Goal: Information Seeking & Learning: Learn about a topic

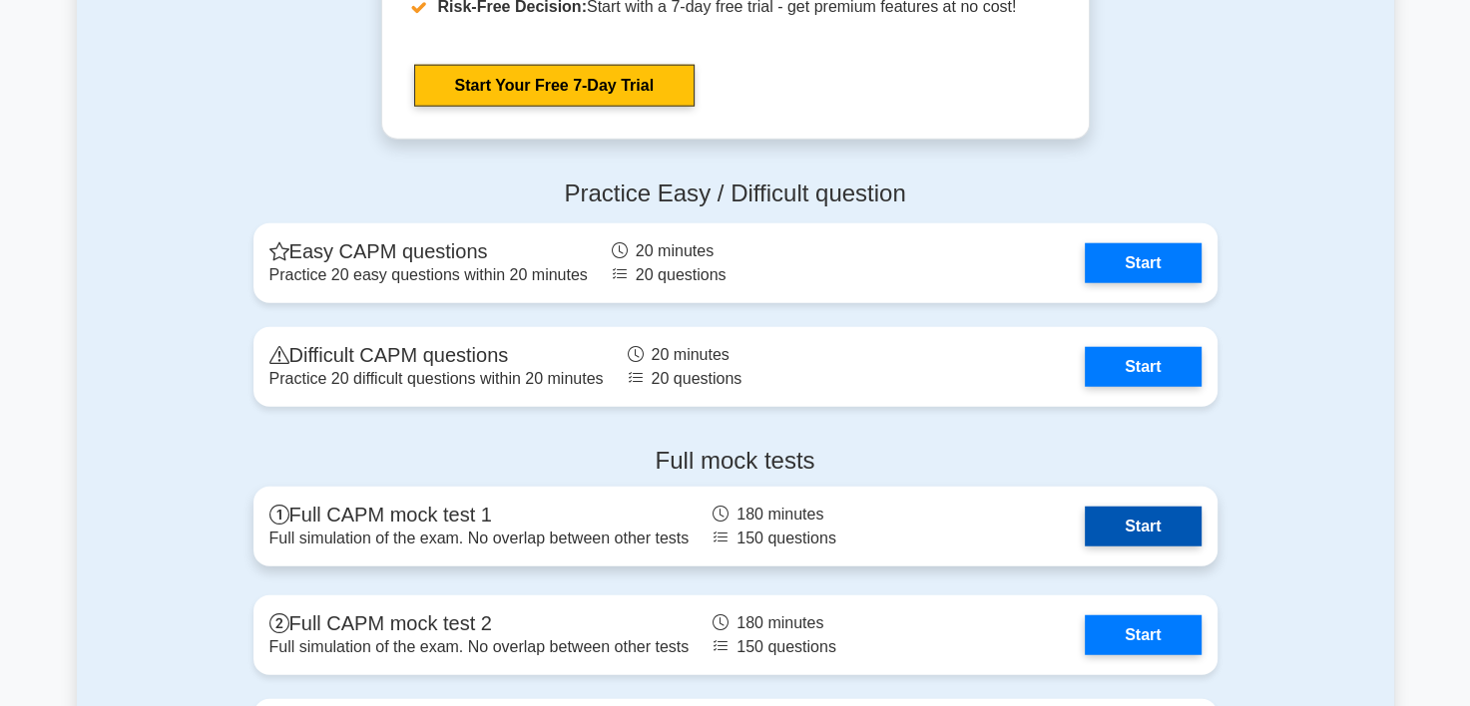
scroll to position [4789, 0]
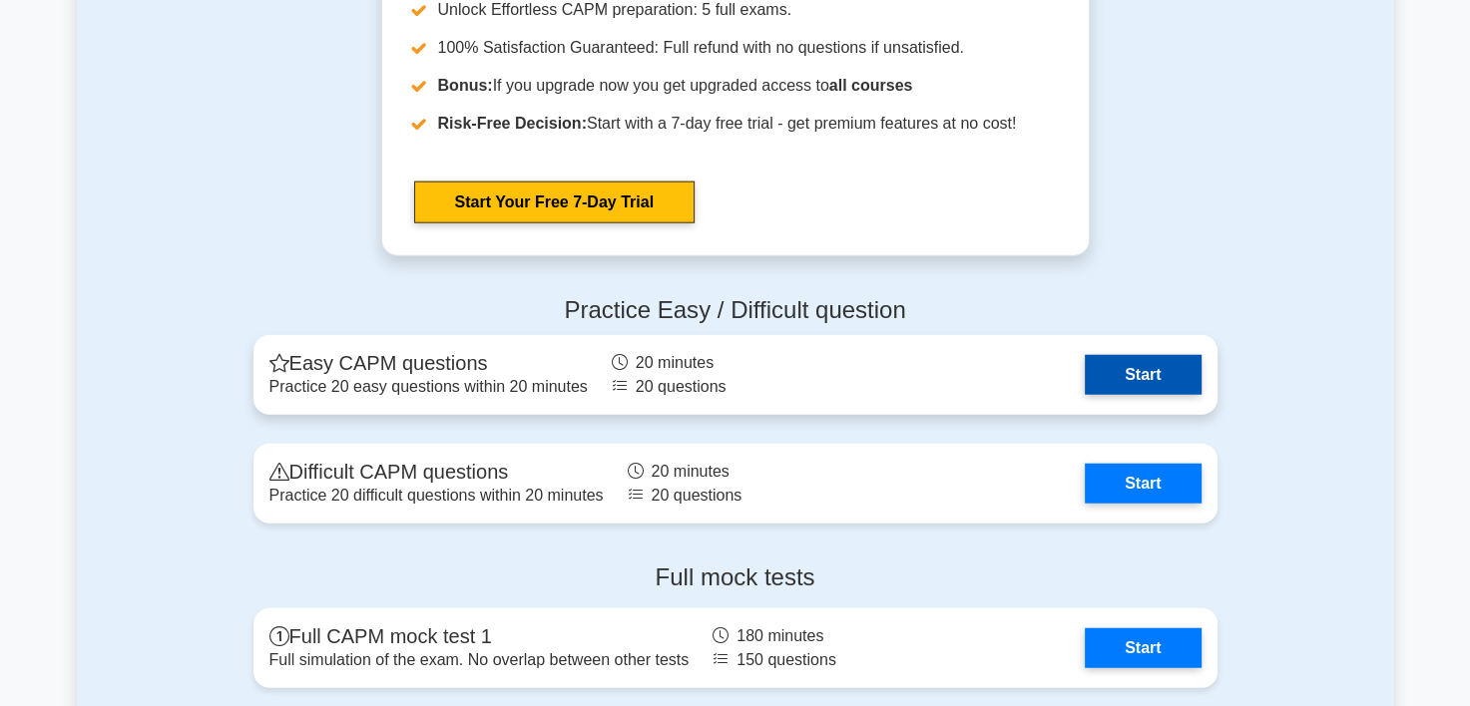
click at [1166, 373] on link "Start" at bounding box center [1142, 375] width 116 height 40
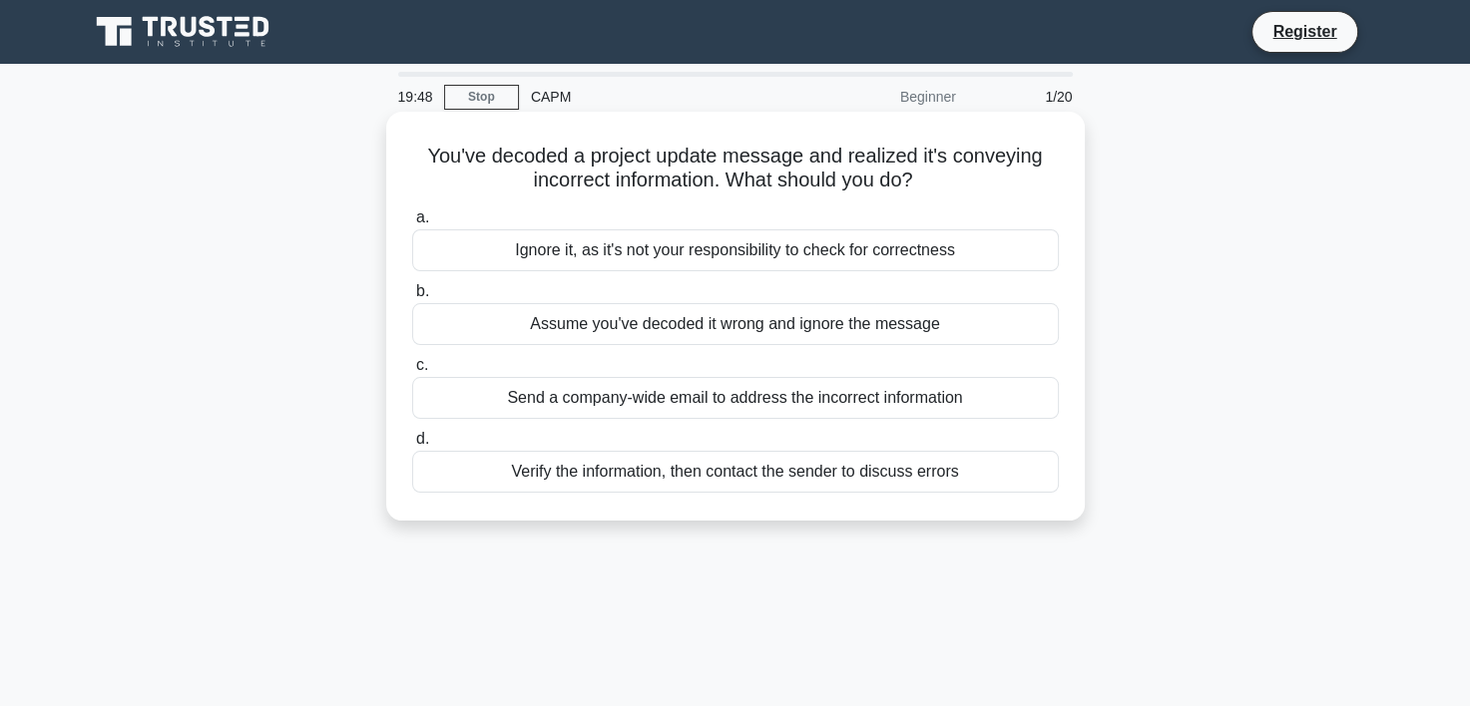
click at [574, 468] on div "Verify the information, then contact the sender to discuss errors" at bounding box center [735, 472] width 646 height 42
click at [412, 446] on input "d. Verify the information, then contact the sender to discuss errors" at bounding box center [412, 439] width 0 height 13
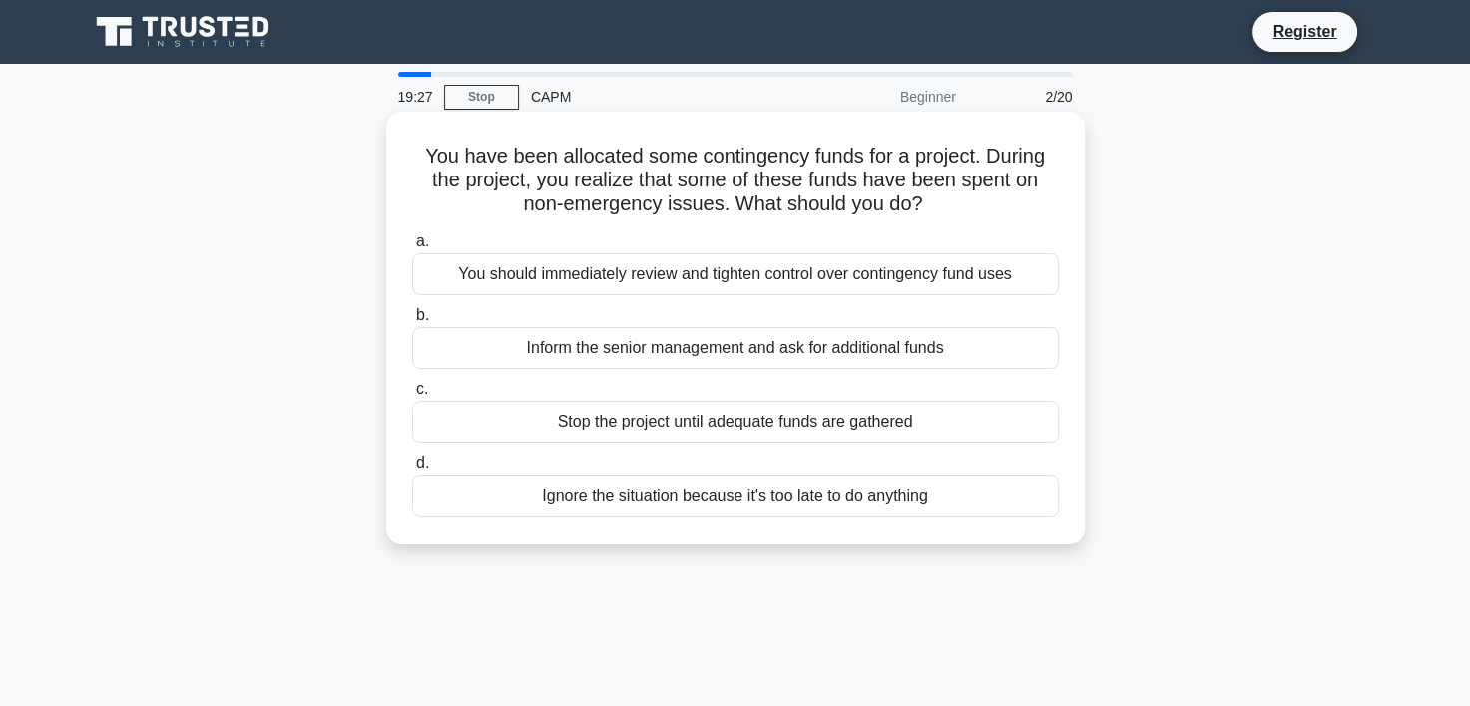
click at [508, 271] on div "You should immediately review and tighten control over contingency fund uses" at bounding box center [735, 274] width 646 height 42
click at [412, 248] on input "a. You should immediately review and tighten control over contingency fund uses" at bounding box center [412, 241] width 0 height 13
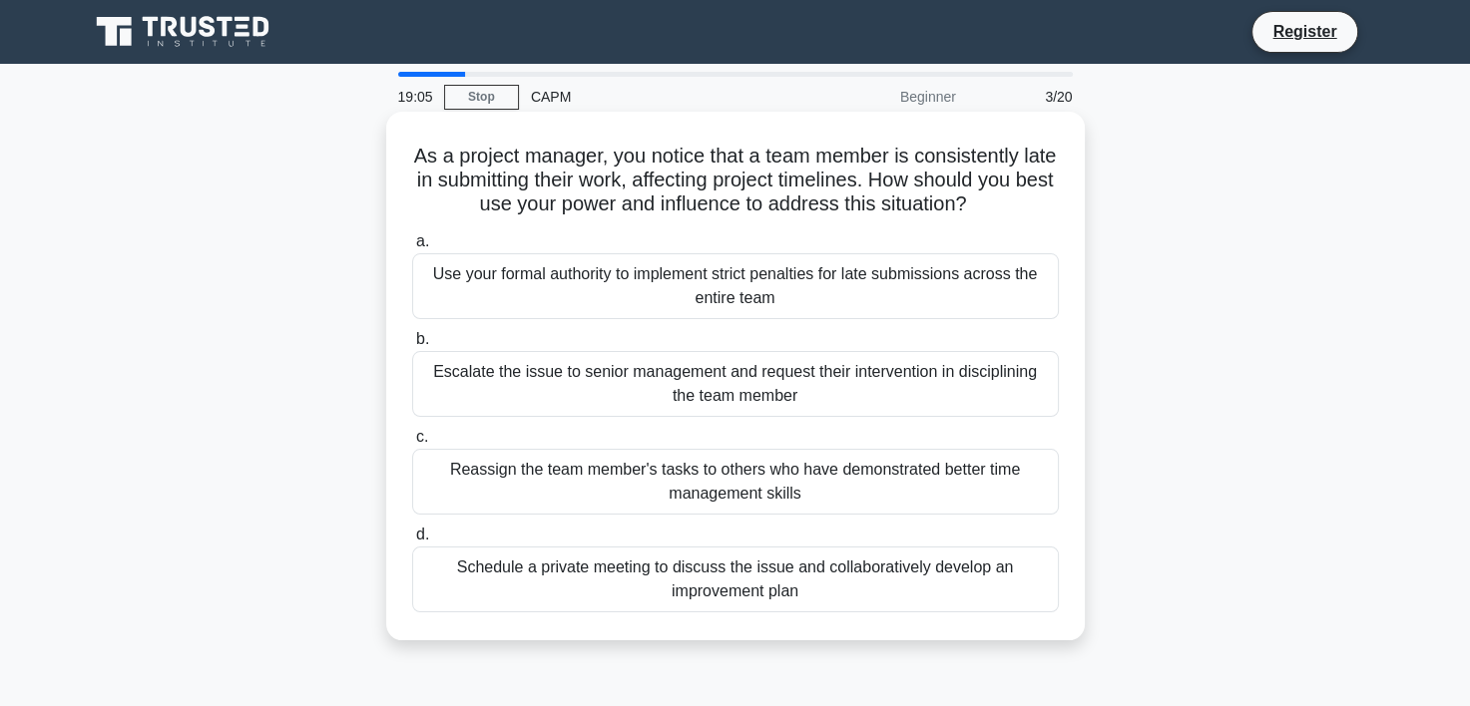
click at [583, 581] on div "Schedule a private meeting to discuss the issue and collaboratively develop an …" at bounding box center [735, 580] width 646 height 66
click at [412, 542] on input "d. Schedule a private meeting to discuss the issue and collaboratively develop …" at bounding box center [412, 535] width 0 height 13
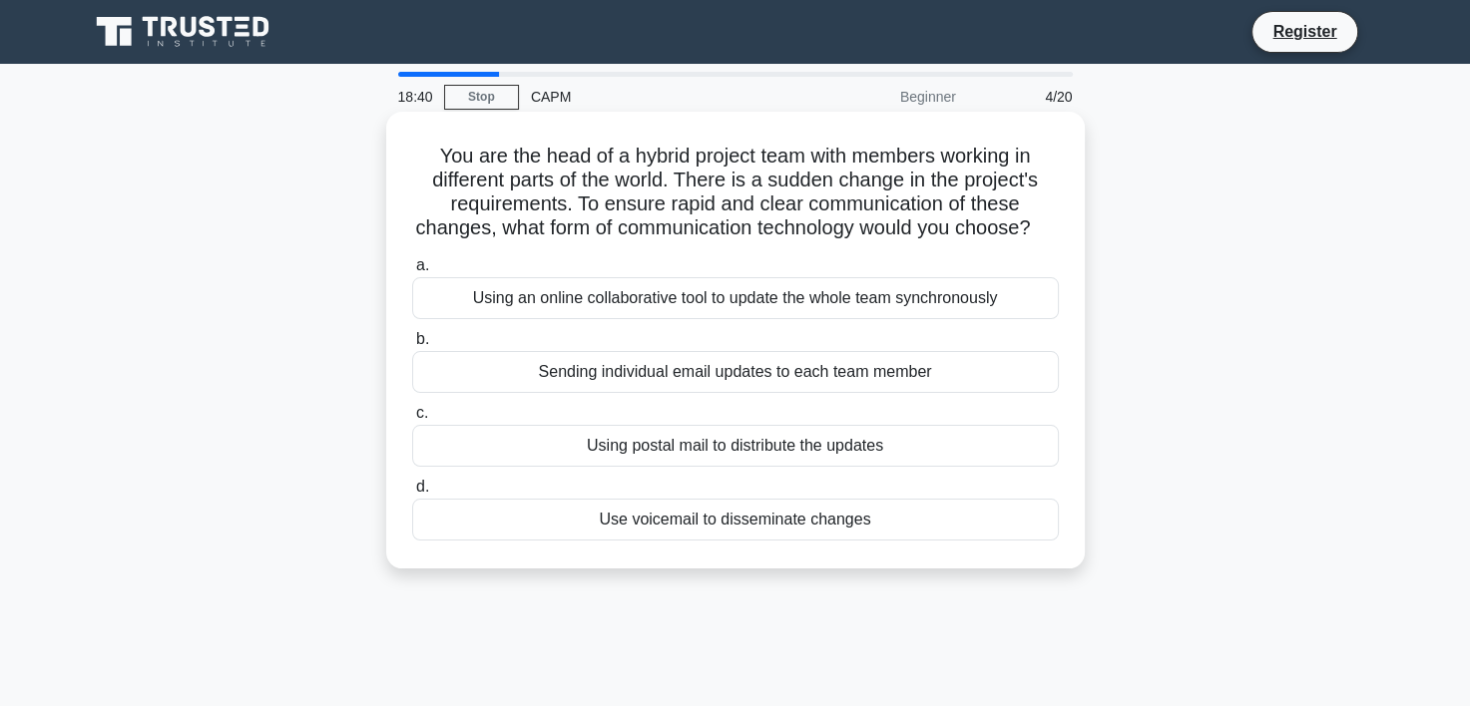
click at [593, 318] on div "Using an online collaborative tool to update the whole team synchronously" at bounding box center [735, 298] width 646 height 42
click at [412, 272] on input "a. Using an online collaborative tool to update the whole team synchronously" at bounding box center [412, 265] width 0 height 13
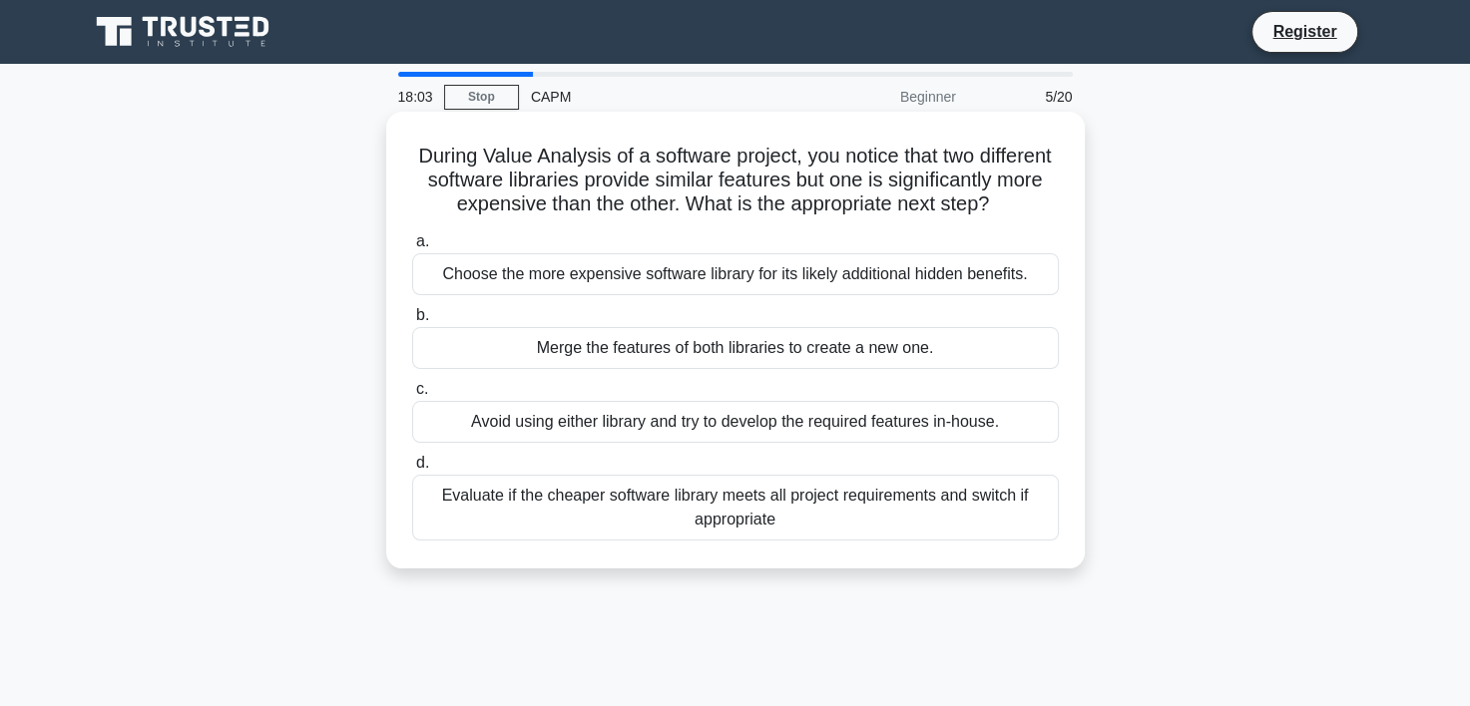
click at [485, 528] on div "Evaluate if the cheaper software library meets all project requirements and swi…" at bounding box center [735, 508] width 646 height 66
click at [412, 470] on input "d. Evaluate if the cheaper software library meets all project requirements and …" at bounding box center [412, 463] width 0 height 13
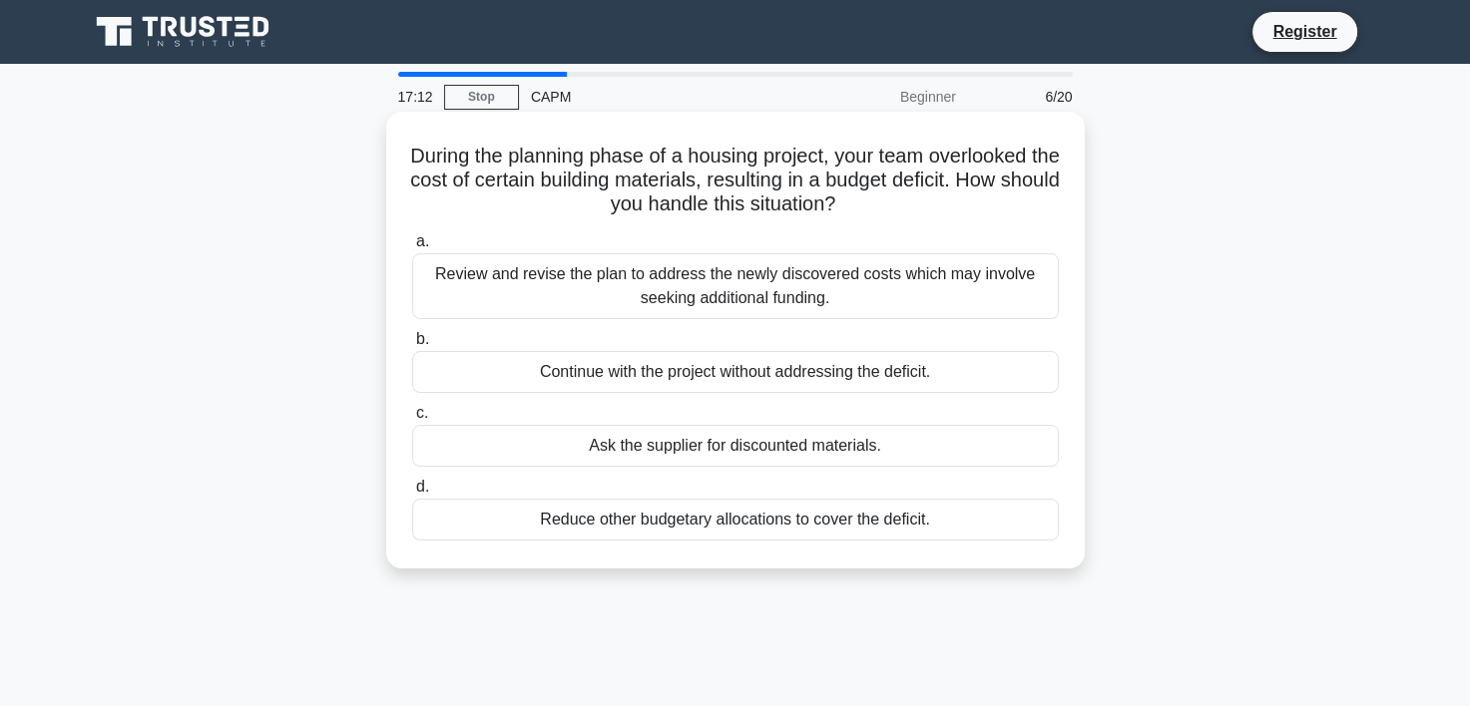
click at [518, 276] on div "Review and revise the plan to address the newly discovered costs which may invo…" at bounding box center [735, 286] width 646 height 66
click at [412, 248] on input "a. Review and revise the plan to address the newly discovered costs which may i…" at bounding box center [412, 241] width 0 height 13
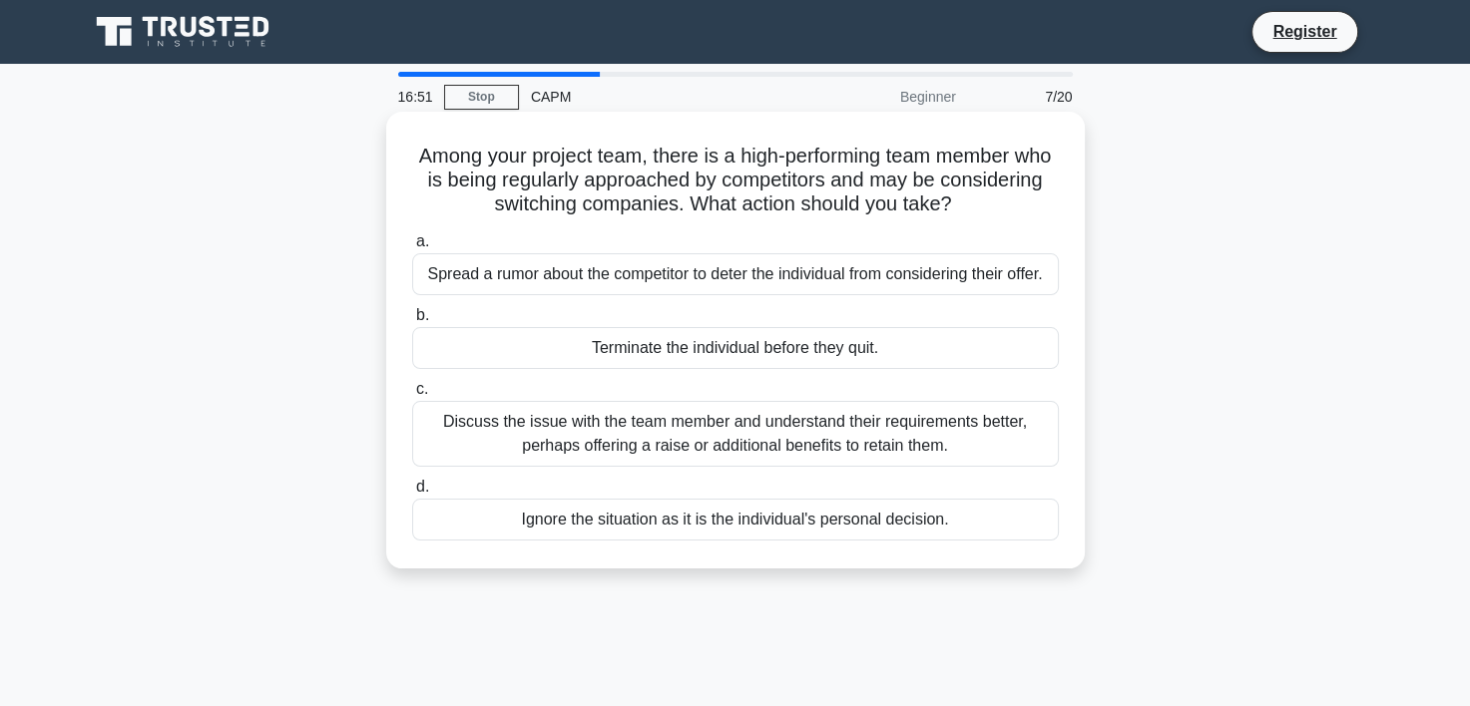
click at [583, 519] on div "Ignore the situation as it is the individual's personal decision." at bounding box center [735, 520] width 646 height 42
click at [412, 494] on input "d. Ignore the situation as it is the individual's personal decision." at bounding box center [412, 487] width 0 height 13
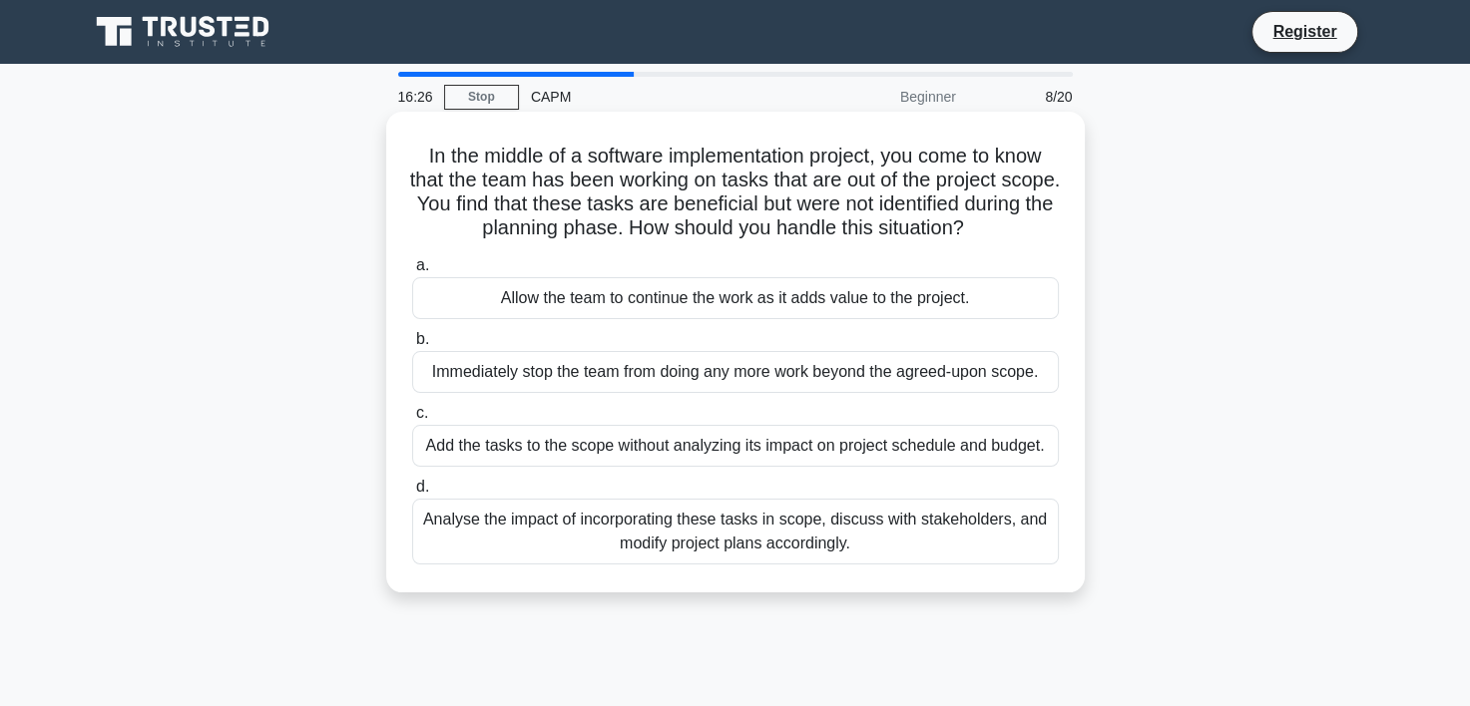
click at [560, 547] on div "Analyse the impact of incorporating these tasks in scope, discuss with stakehol…" at bounding box center [735, 532] width 646 height 66
click at [412, 494] on input "d. Analyse the impact of incorporating these tasks in scope, discuss with stake…" at bounding box center [412, 487] width 0 height 13
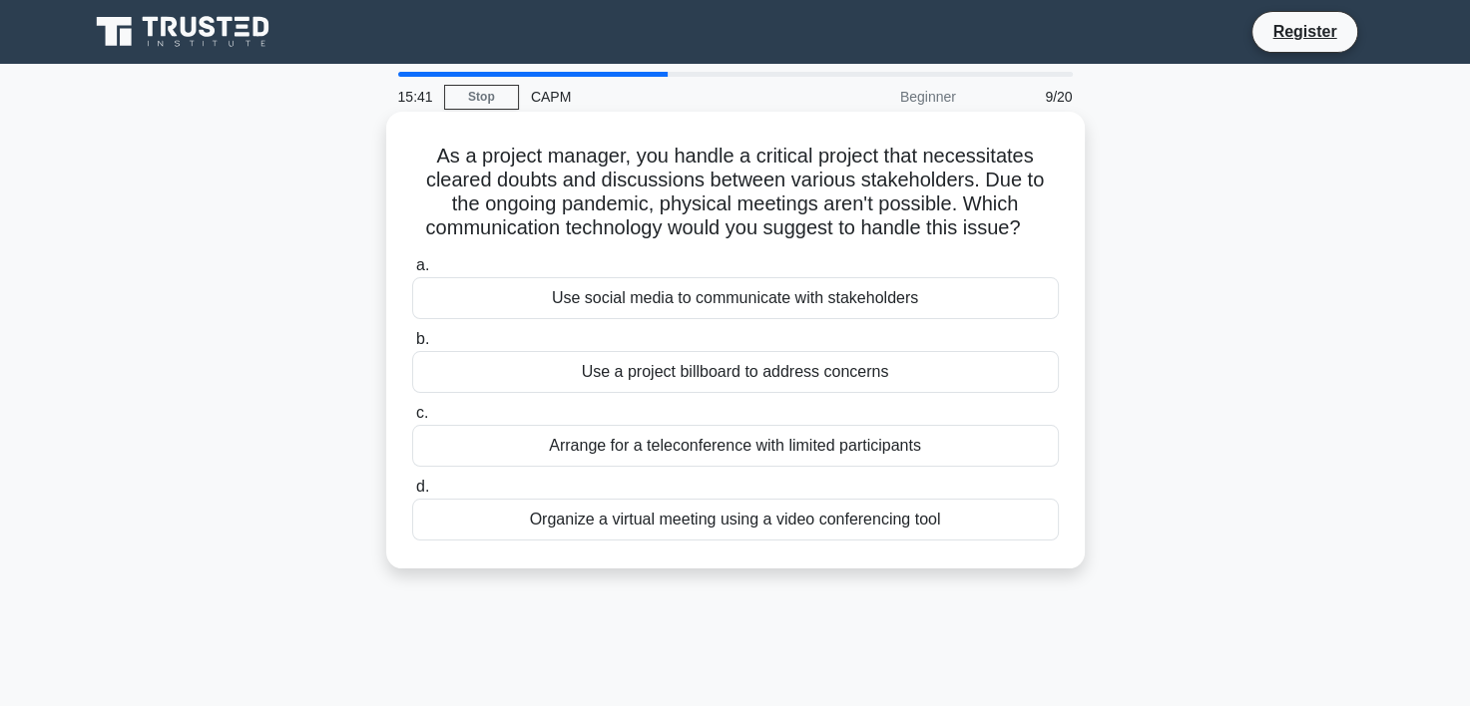
click at [641, 519] on div "Organize a virtual meeting using a video conferencing tool" at bounding box center [735, 520] width 646 height 42
click at [412, 494] on input "d. Organize a virtual meeting using a video conferencing tool" at bounding box center [412, 487] width 0 height 13
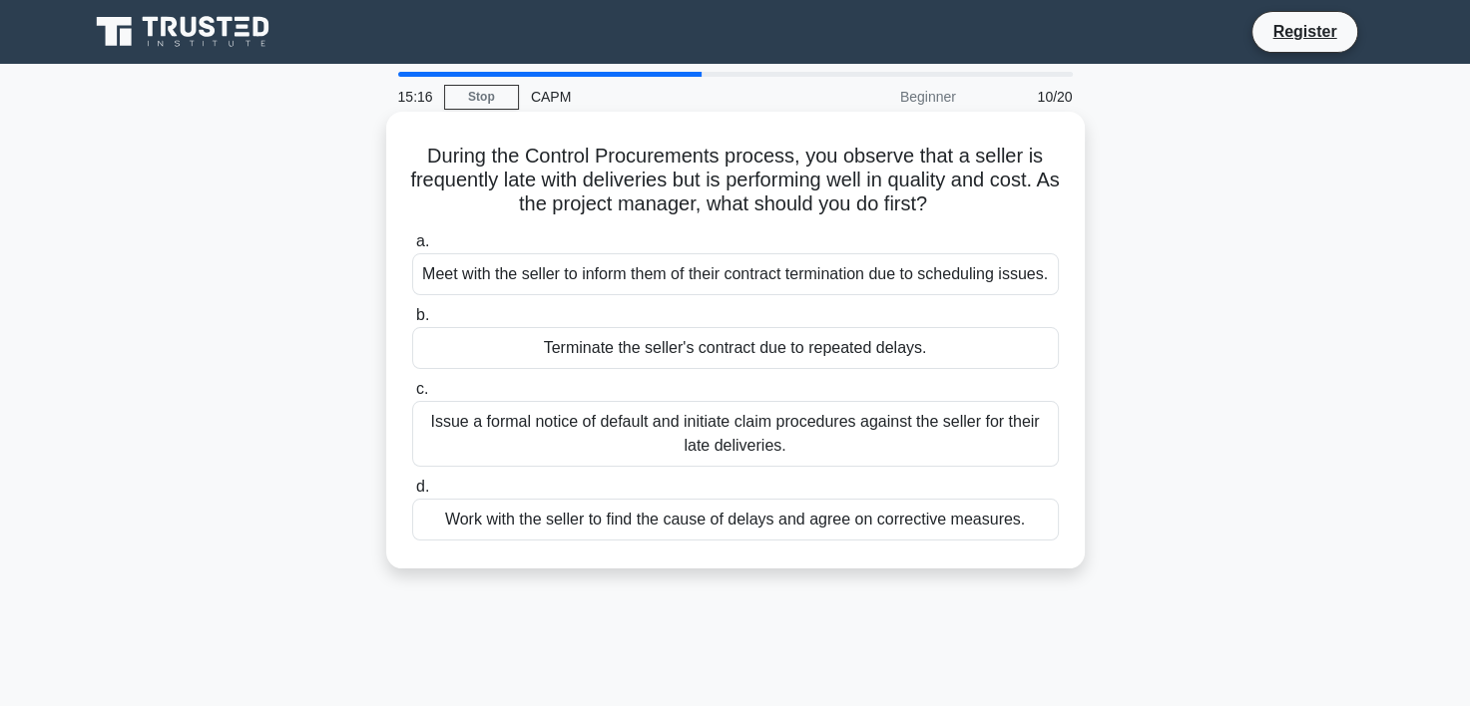
click at [484, 541] on div "Work with the seller to find the cause of delays and agree on corrective measur…" at bounding box center [735, 520] width 646 height 42
click at [412, 494] on input "d. Work with the seller to find the cause of delays and agree on corrective mea…" at bounding box center [412, 487] width 0 height 13
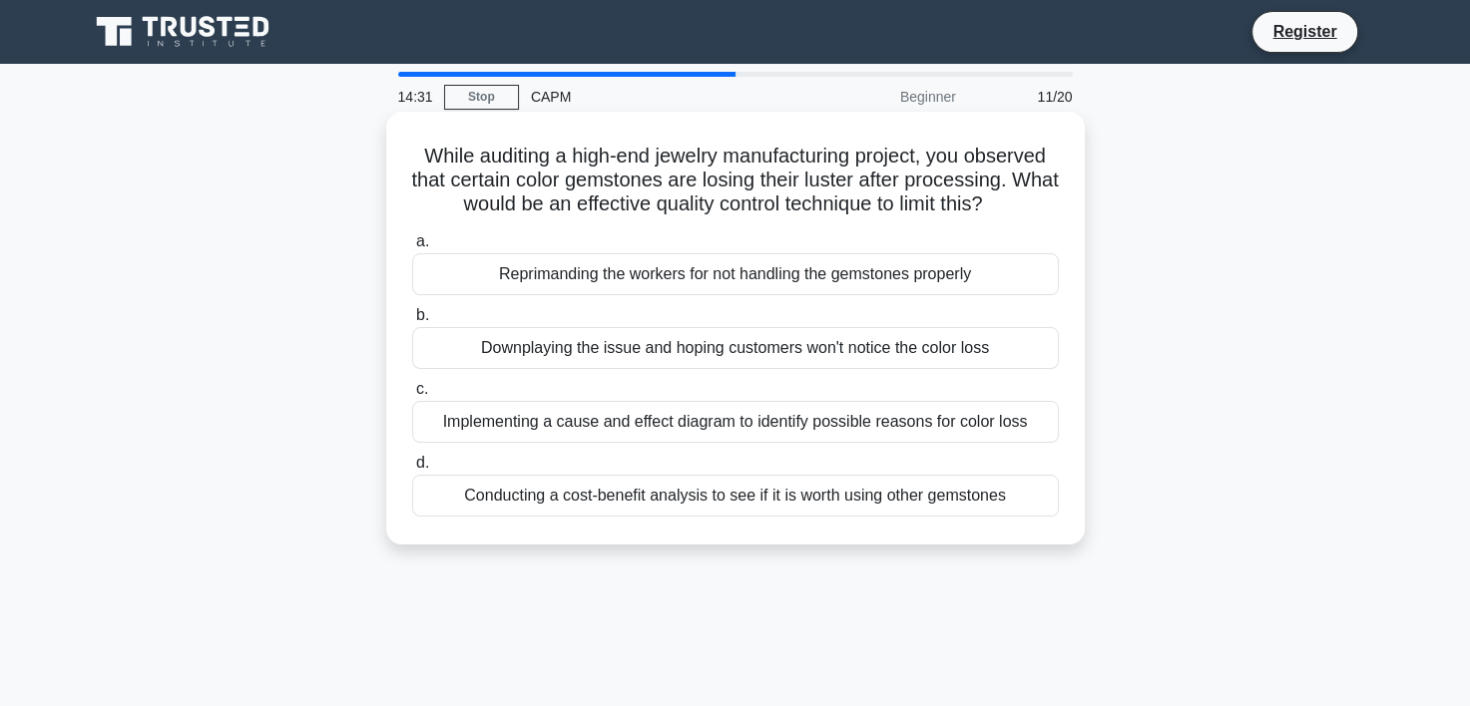
click at [513, 422] on div "Implementing a cause and effect diagram to identify possible reasons for color …" at bounding box center [735, 422] width 646 height 42
click at [412, 396] on input "c. Implementing a cause and effect diagram to identify possible reasons for col…" at bounding box center [412, 389] width 0 height 13
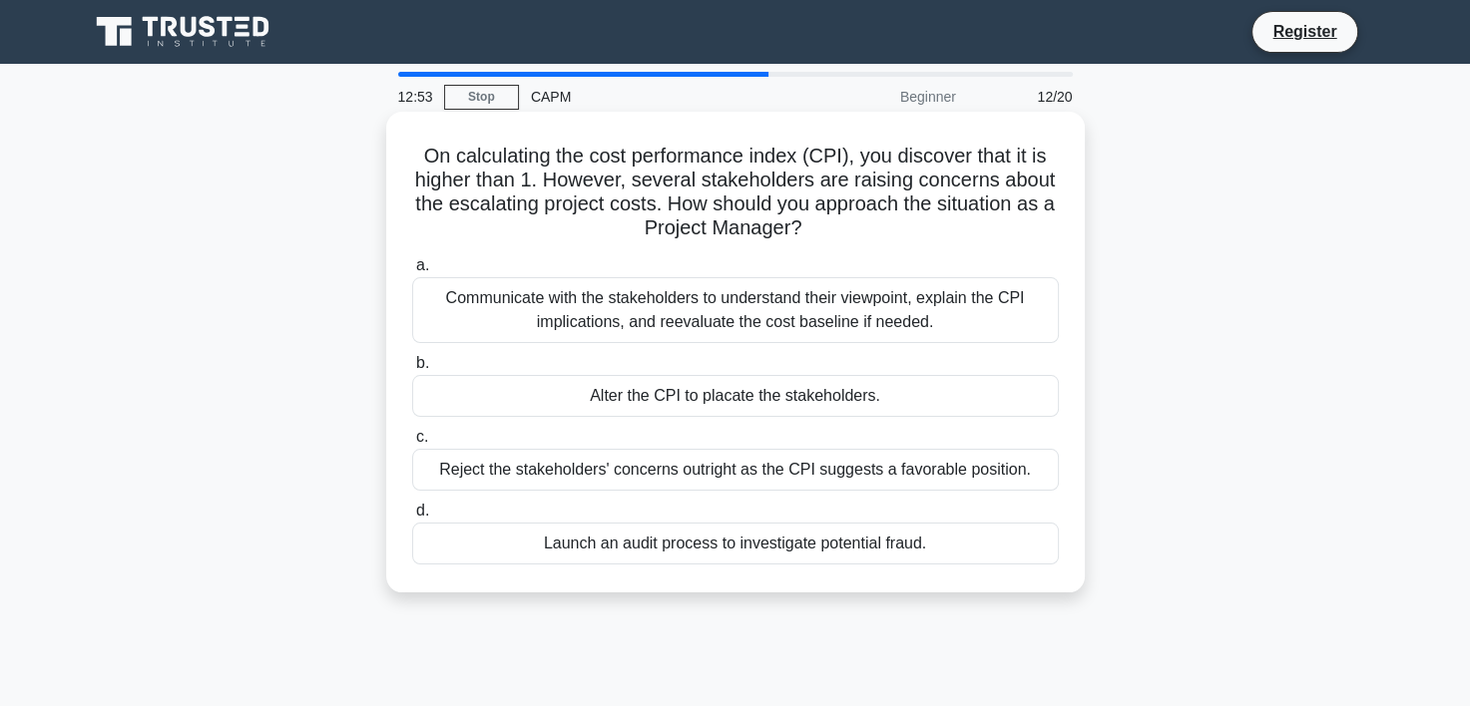
click at [579, 304] on div "Communicate with the stakeholders to understand their viewpoint, explain the CP…" at bounding box center [735, 310] width 646 height 66
click at [412, 272] on input "a. Communicate with the stakeholders to understand their viewpoint, explain the…" at bounding box center [412, 265] width 0 height 13
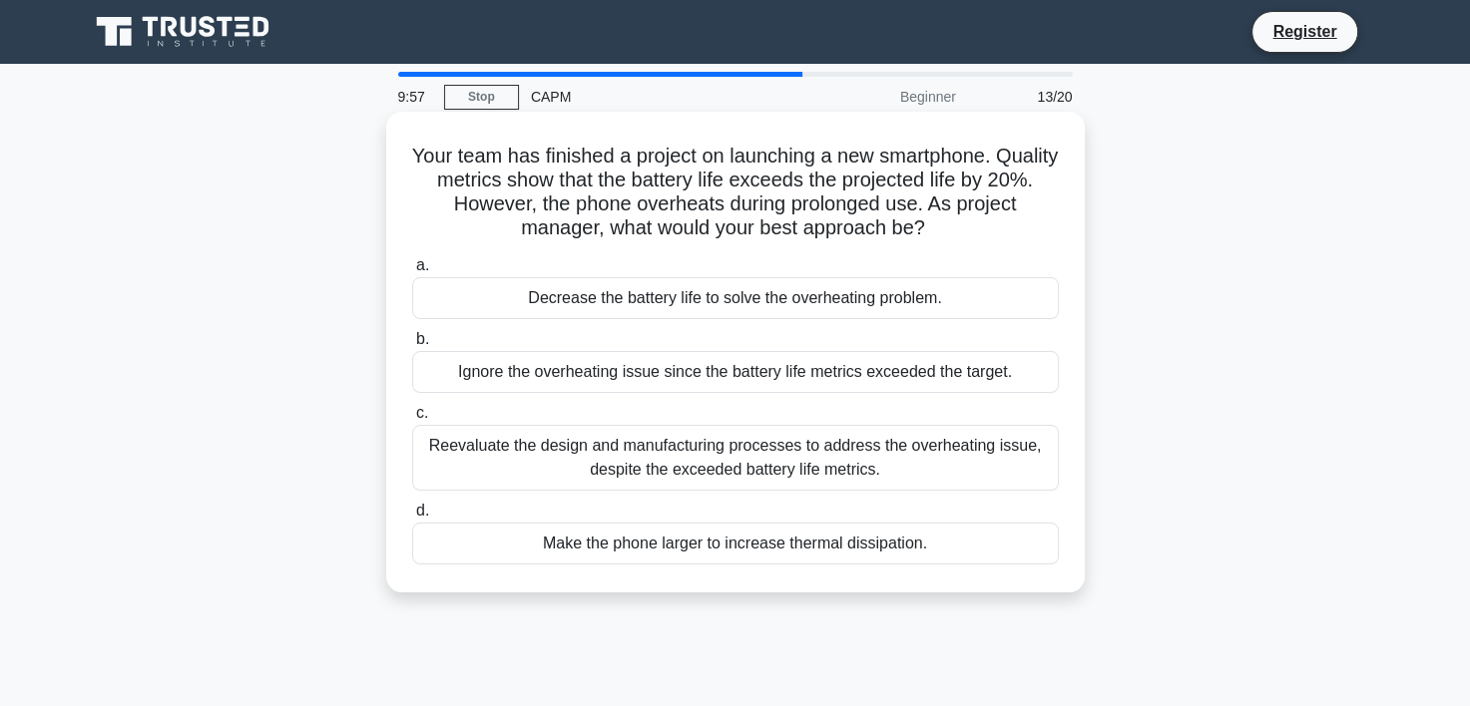
click at [789, 461] on div "Reevaluate the design and manufacturing processes to address the overheating is…" at bounding box center [735, 458] width 646 height 66
click at [412, 420] on input "c. Reevaluate the design and manufacturing processes to address the overheating…" at bounding box center [412, 413] width 0 height 13
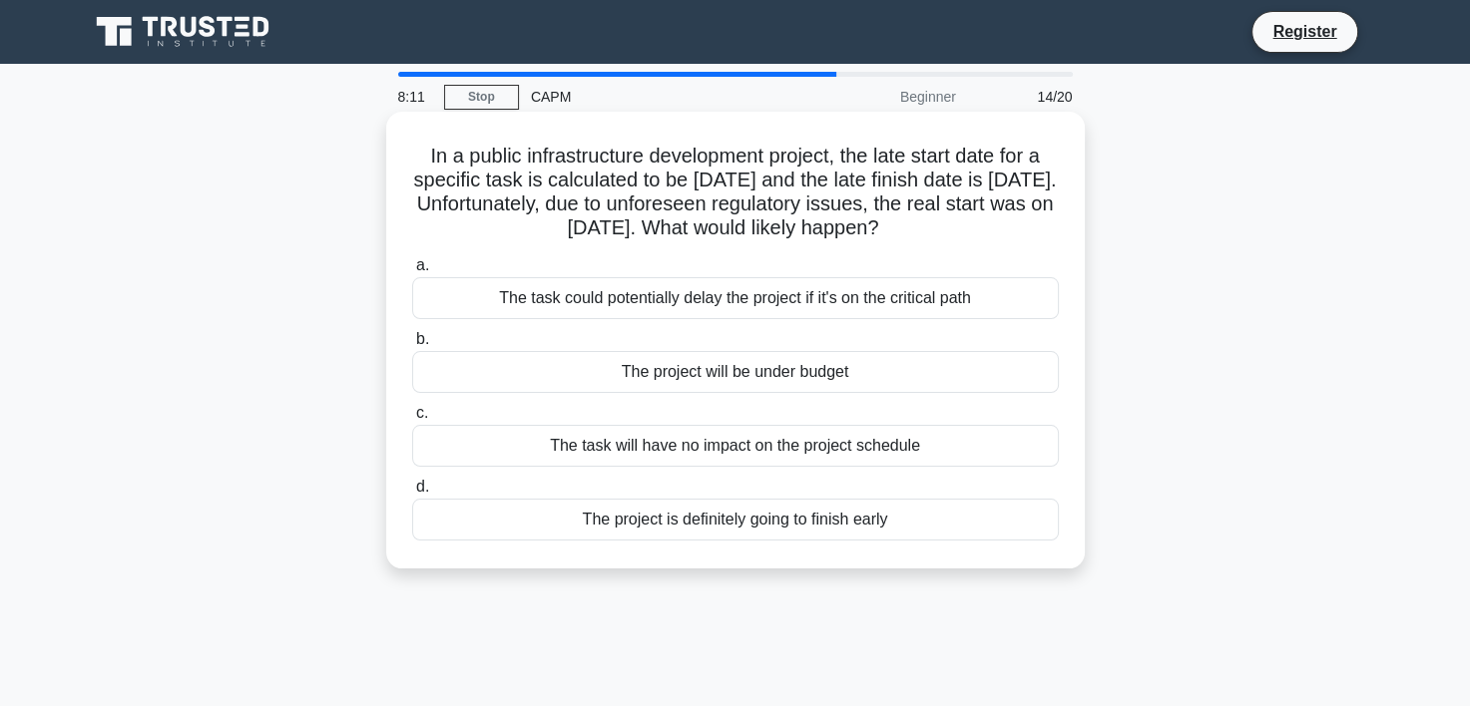
click at [746, 295] on div "The task could potentially delay the project if it's on the critical path" at bounding box center [735, 298] width 646 height 42
click at [412, 272] on input "a. The task could potentially delay the project if it's on the critical path" at bounding box center [412, 265] width 0 height 13
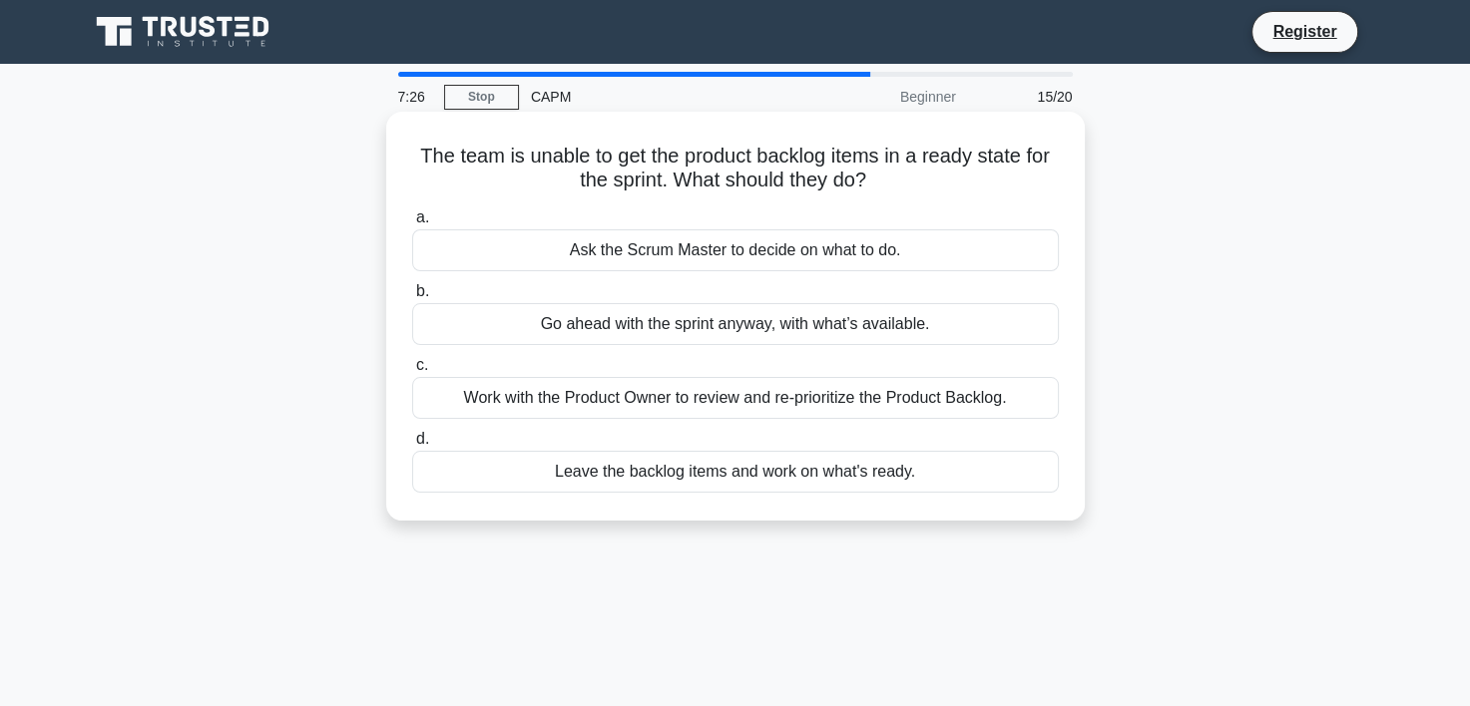
click at [628, 398] on div "Work with the Product Owner to review and re-prioritize the Product Backlog." at bounding box center [735, 398] width 646 height 42
click at [412, 372] on input "c. Work with the Product Owner to review and re-prioritize the Product Backlog." at bounding box center [412, 365] width 0 height 13
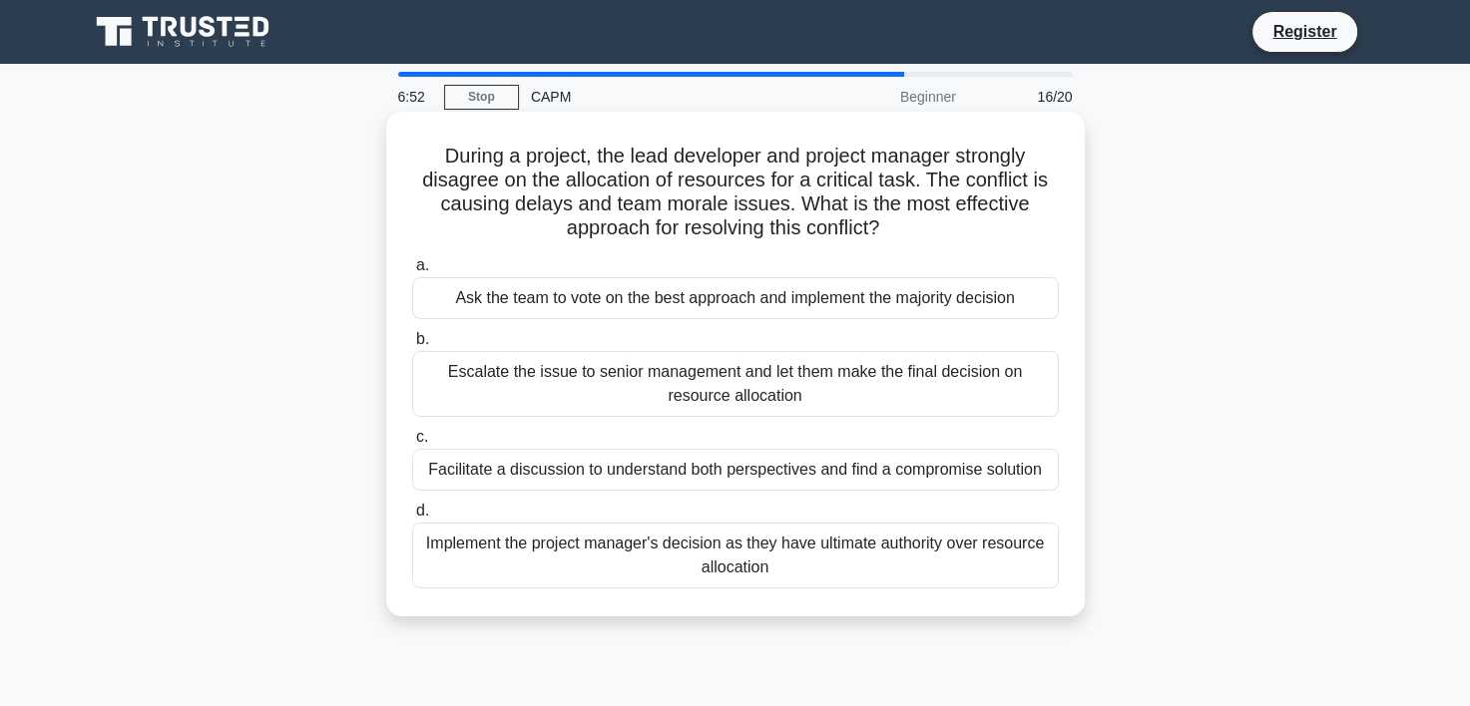
click at [567, 464] on div "Facilitate a discussion to understand both perspectives and find a compromise s…" at bounding box center [735, 470] width 646 height 42
click at [412, 444] on input "c. Facilitate a discussion to understand both perspectives and find a compromis…" at bounding box center [412, 437] width 0 height 13
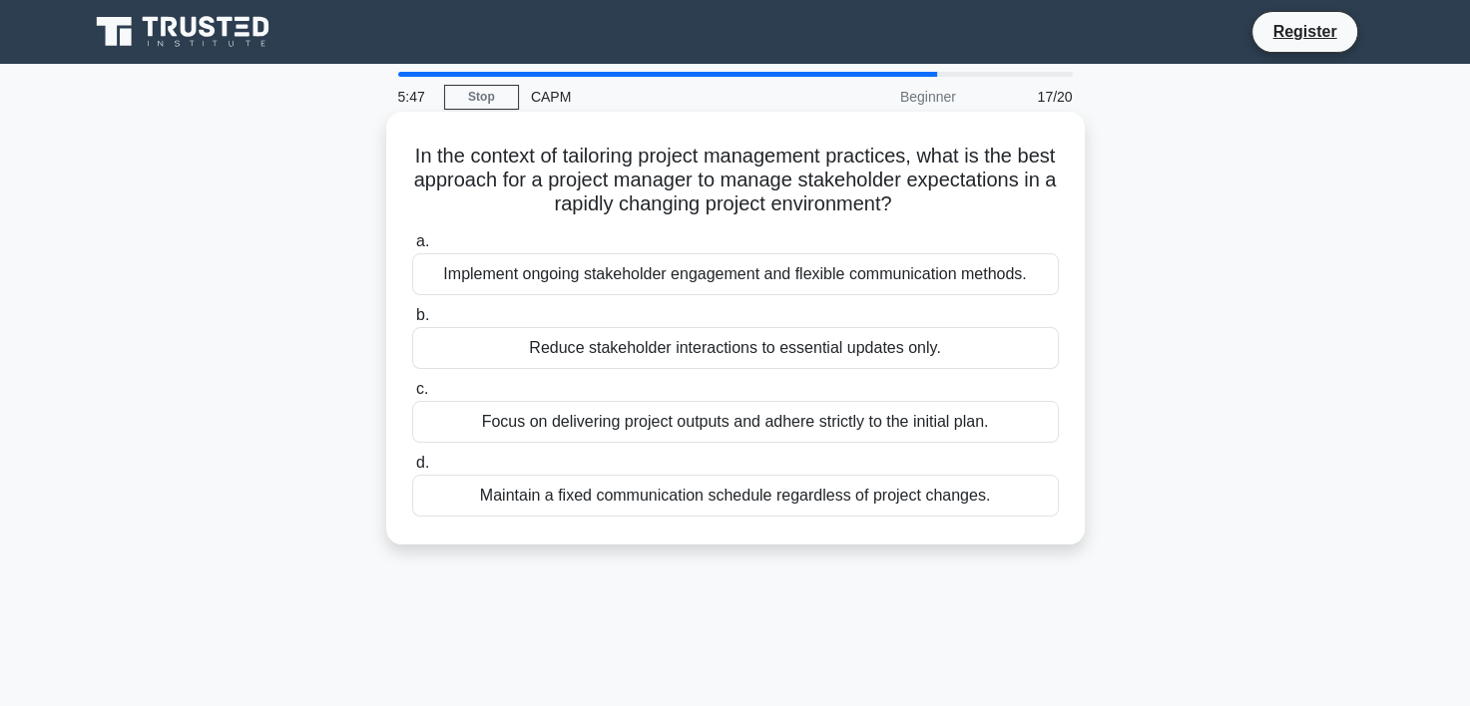
click at [674, 272] on div "Implement ongoing stakeholder engagement and flexible communication methods." at bounding box center [735, 274] width 646 height 42
click at [412, 248] on input "a. Implement ongoing stakeholder engagement and flexible communication methods." at bounding box center [412, 241] width 0 height 13
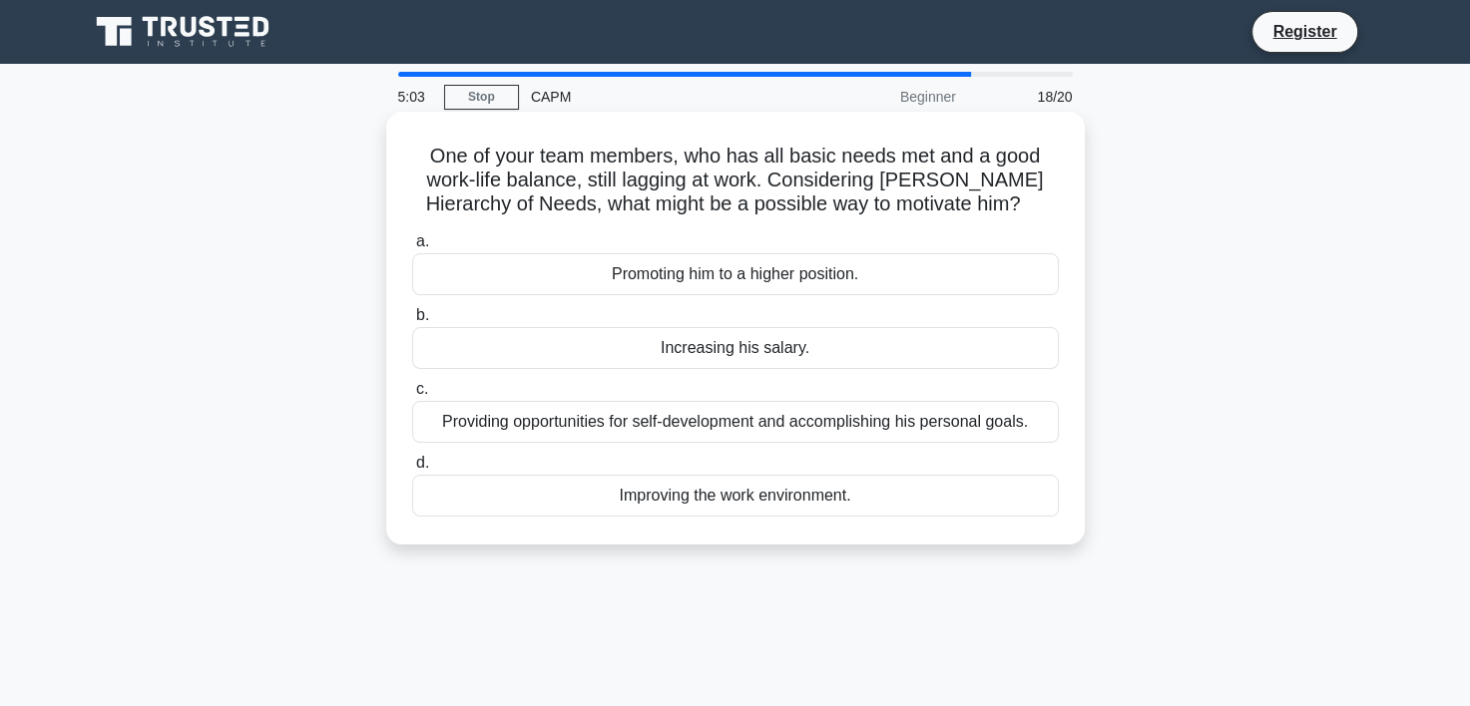
click at [551, 418] on div "Providing opportunities for self-development and accomplishing his personal goa…" at bounding box center [735, 422] width 646 height 42
click at [412, 396] on input "c. Providing opportunities for self-development and accomplishing his personal …" at bounding box center [412, 389] width 0 height 13
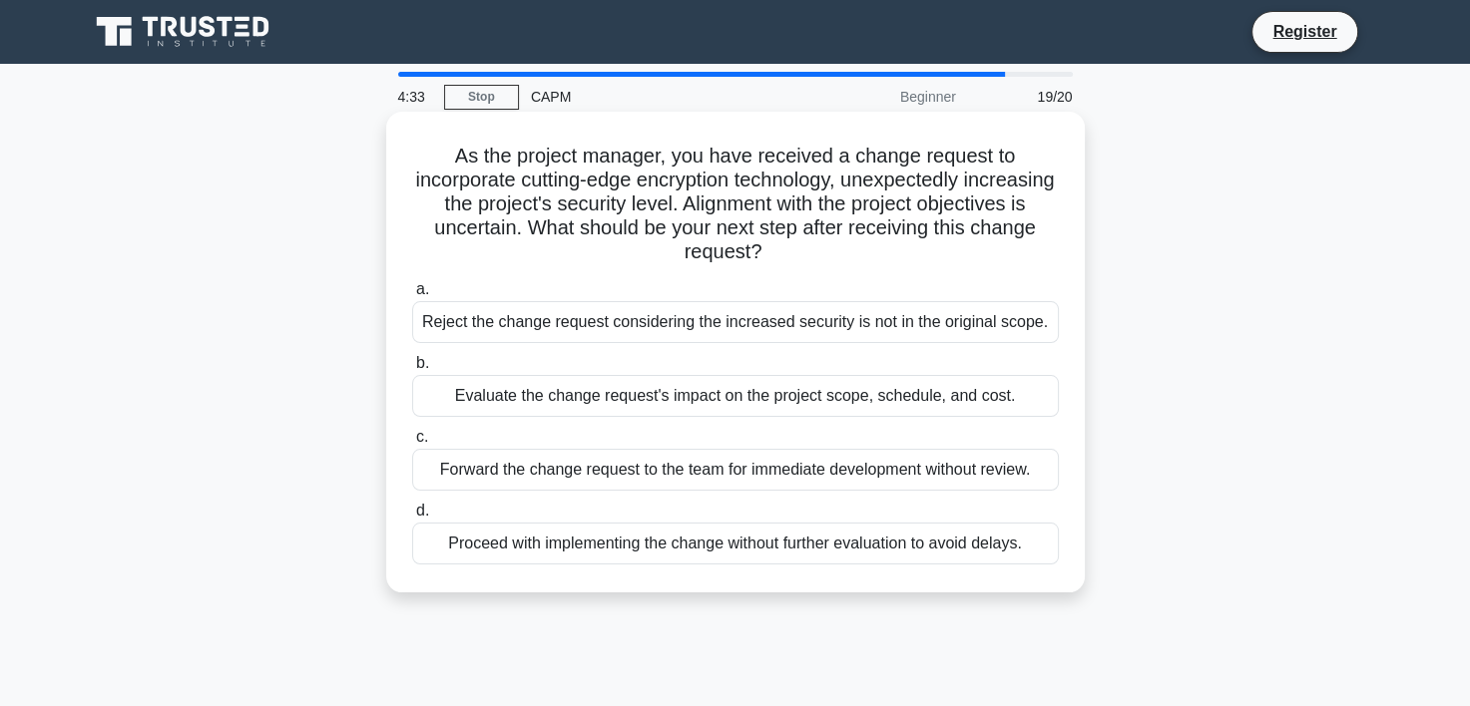
click at [554, 399] on div "Evaluate the change request's impact on the project scope, schedule, and cost." at bounding box center [735, 396] width 646 height 42
click at [412, 370] on input "b. Evaluate the change request's impact on the project scope, schedule, and cos…" at bounding box center [412, 363] width 0 height 13
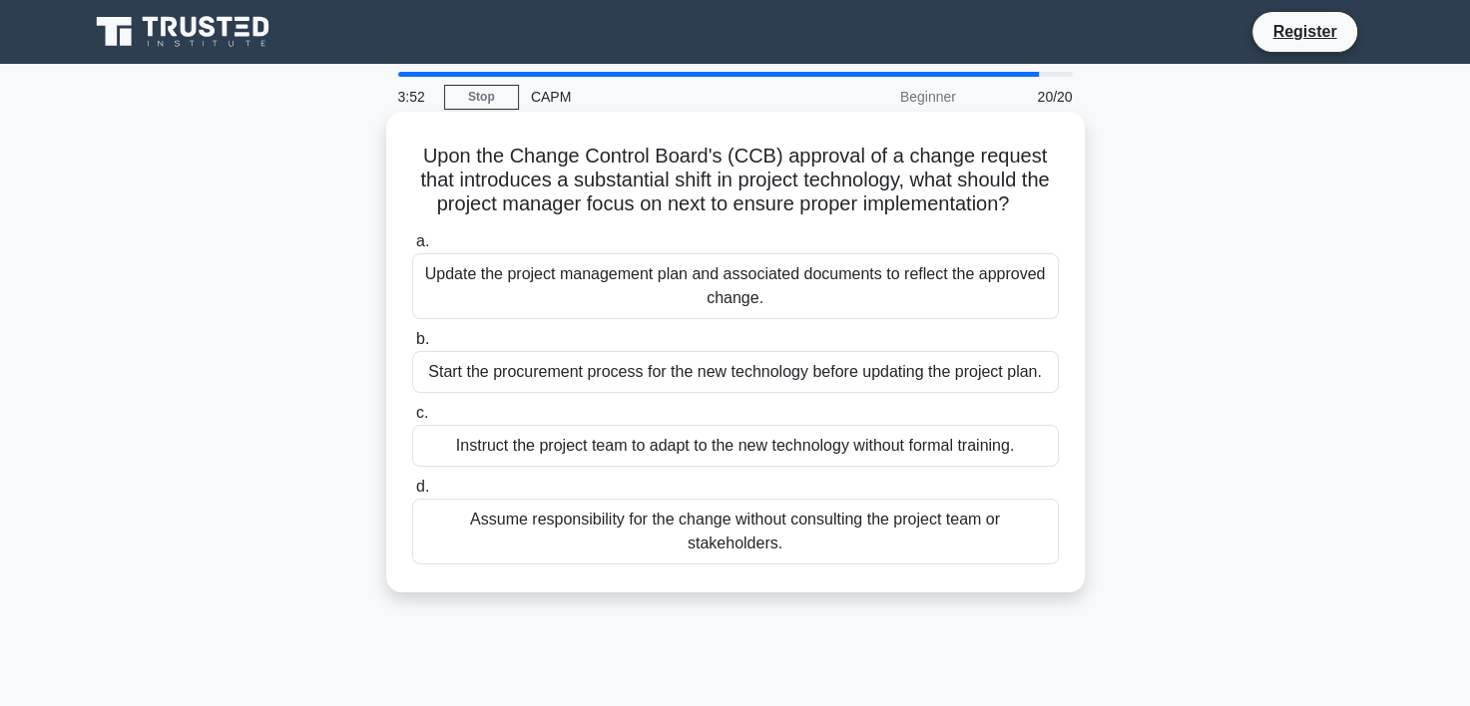
click at [482, 299] on div "Update the project management plan and associated documents to reflect the appr…" at bounding box center [735, 286] width 646 height 66
drag, startPoint x: 482, startPoint y: 299, endPoint x: 570, endPoint y: 303, distance: 87.9
click at [570, 303] on div "Update the project management plan and associated documents to reflect the appr…" at bounding box center [735, 286] width 646 height 66
click at [412, 248] on input "a. Update the project management plan and associated documents to reflect the a…" at bounding box center [412, 241] width 0 height 13
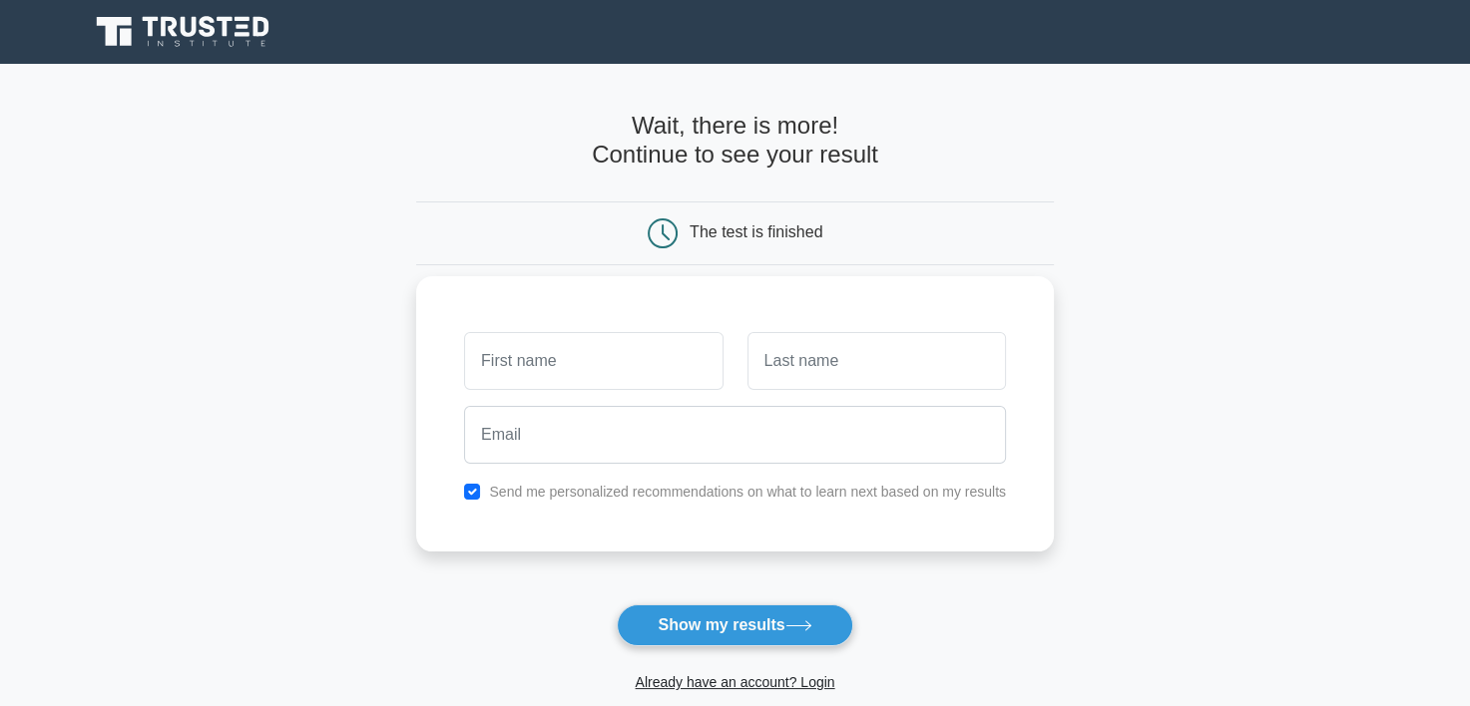
click at [550, 374] on input "text" at bounding box center [593, 361] width 258 height 58
type input "[PERSON_NAME]"
type input "Zach"
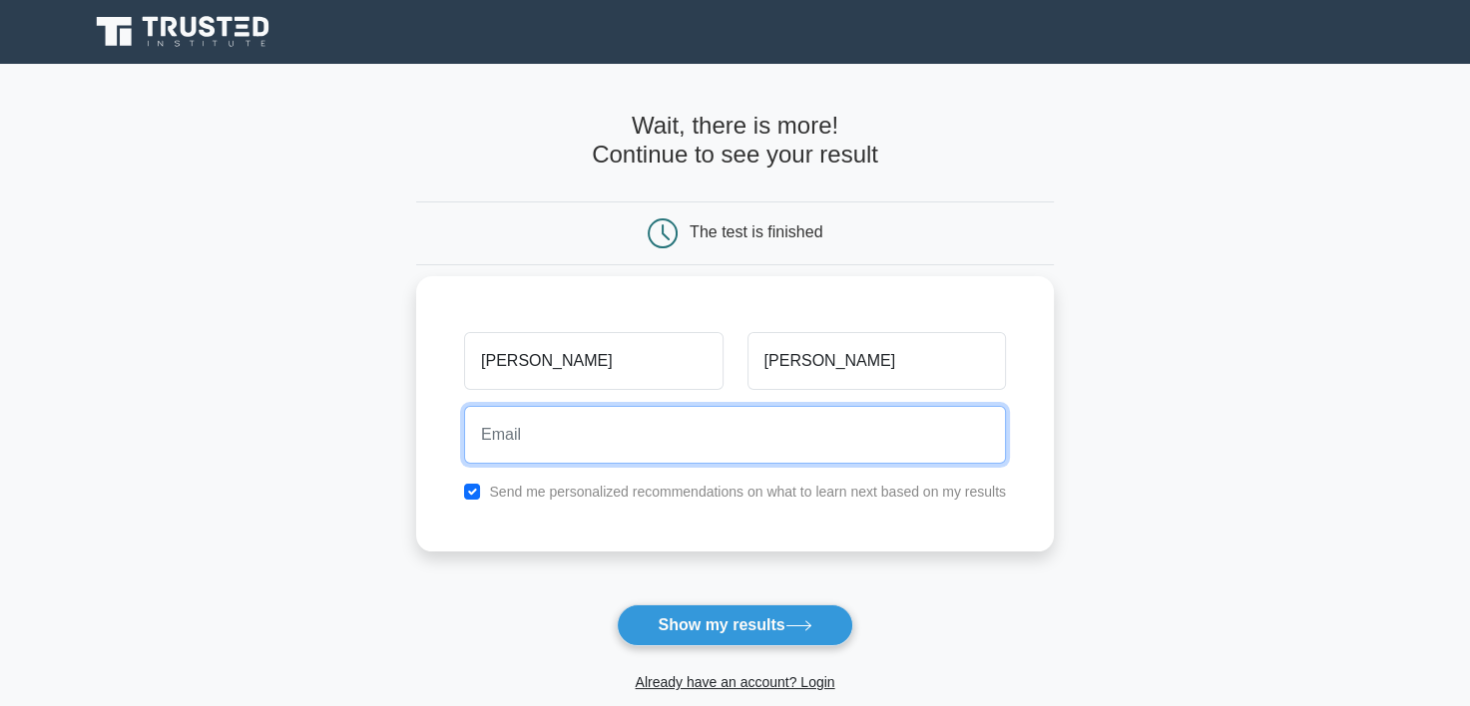
click at [518, 430] on input "email" at bounding box center [735, 435] width 542 height 58
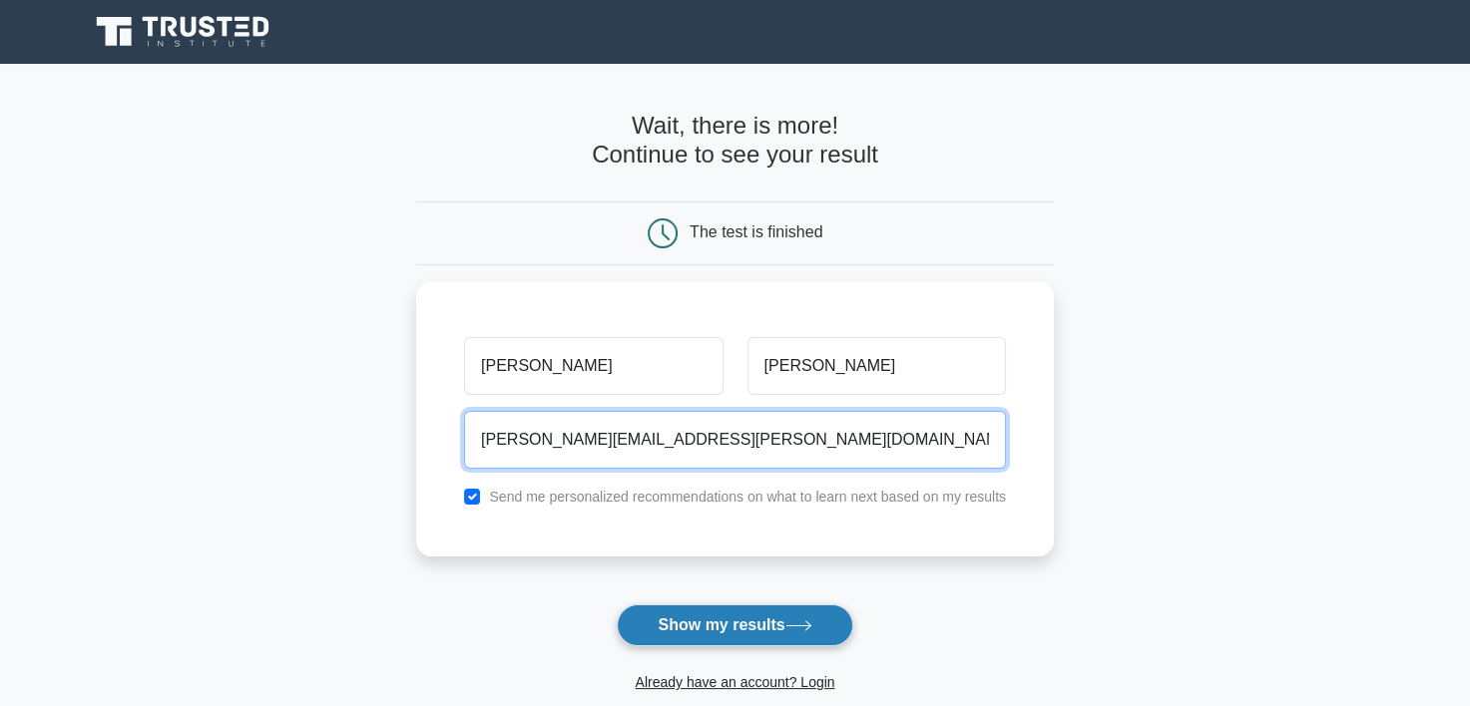
type input "noemi.zach@gmail.com"
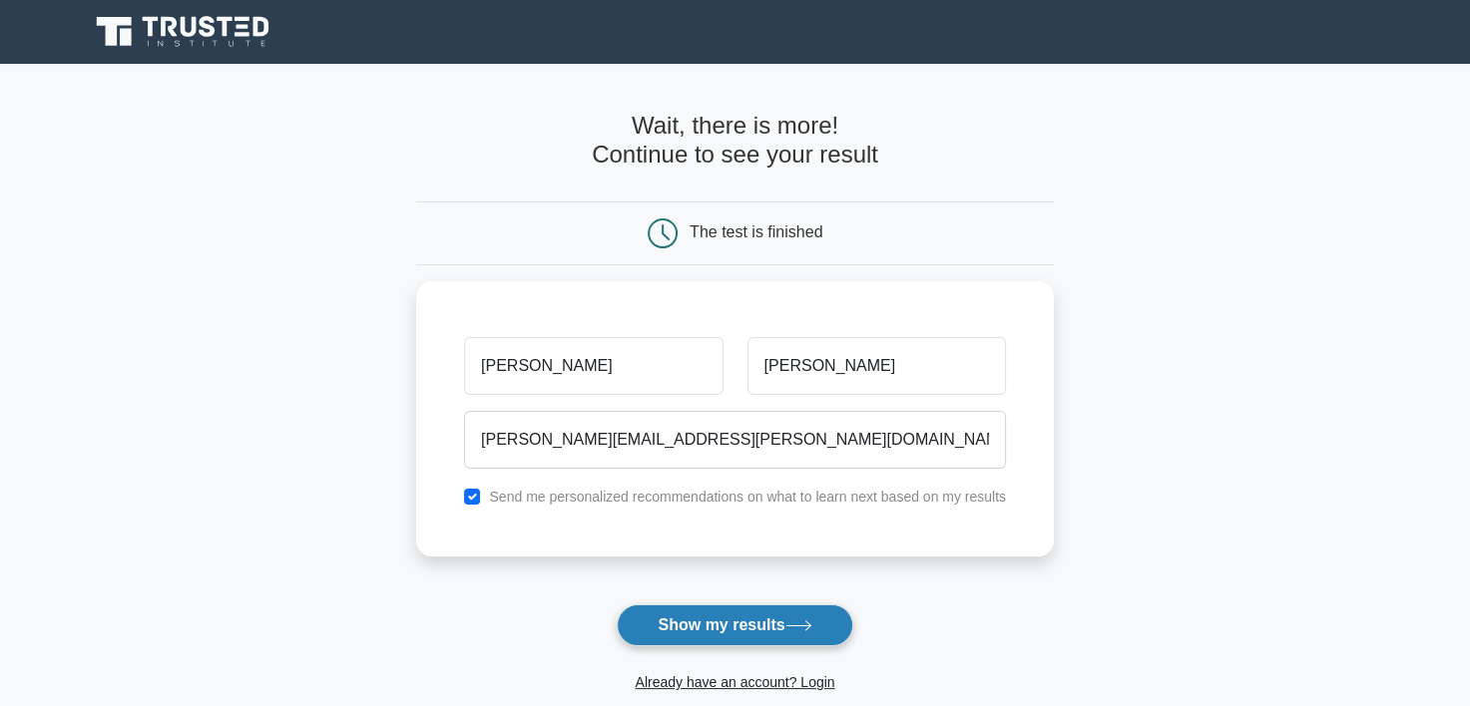
click at [766, 619] on button "Show my results" at bounding box center [734, 626] width 235 height 42
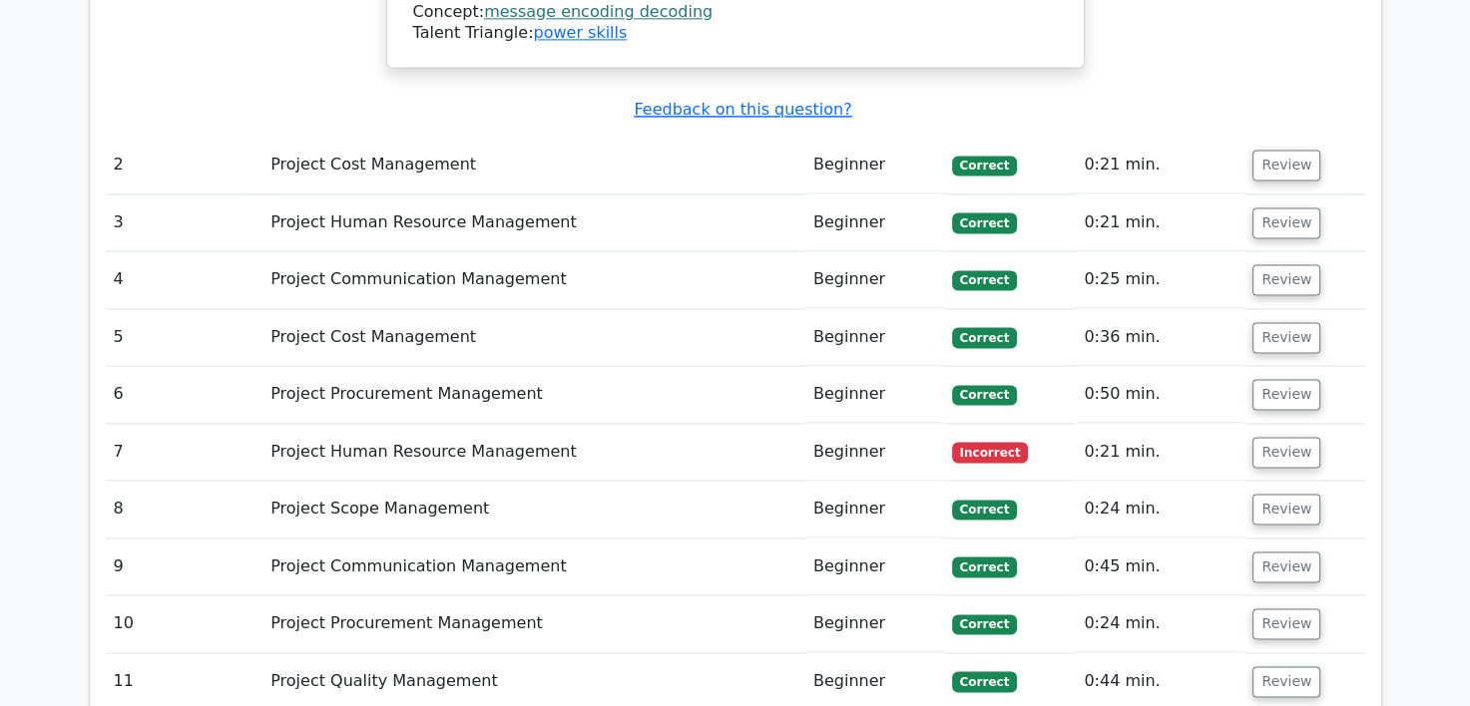
scroll to position [2594, 0]
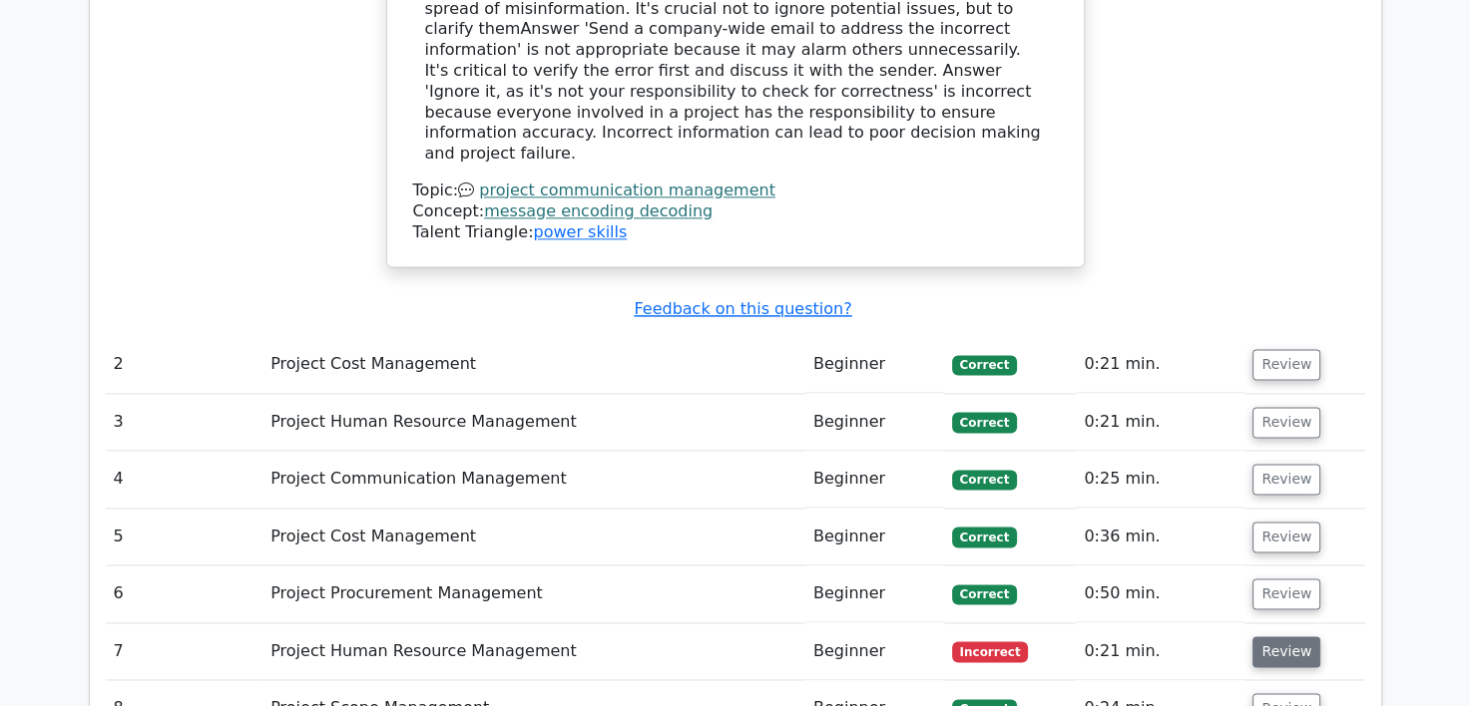
click at [1285, 637] on button "Review" at bounding box center [1286, 652] width 68 height 31
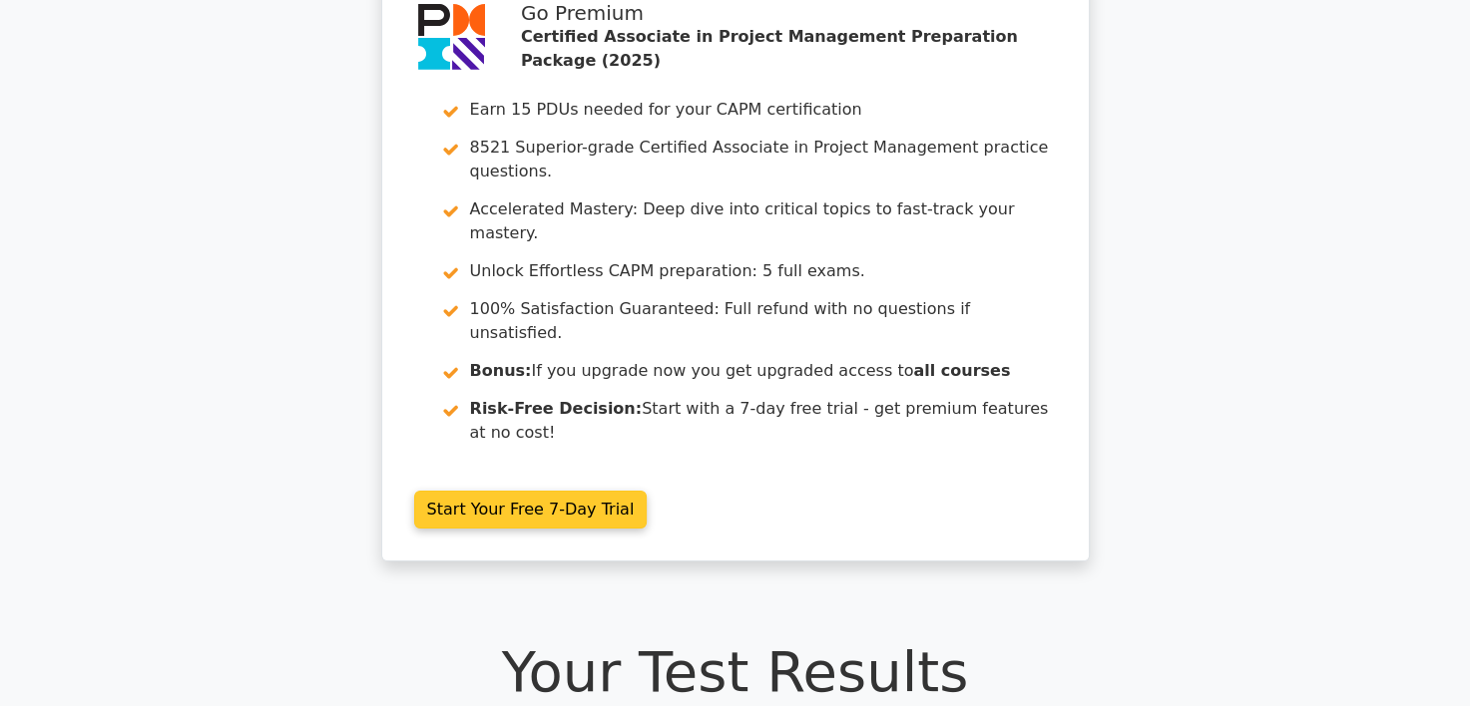
scroll to position [0, 0]
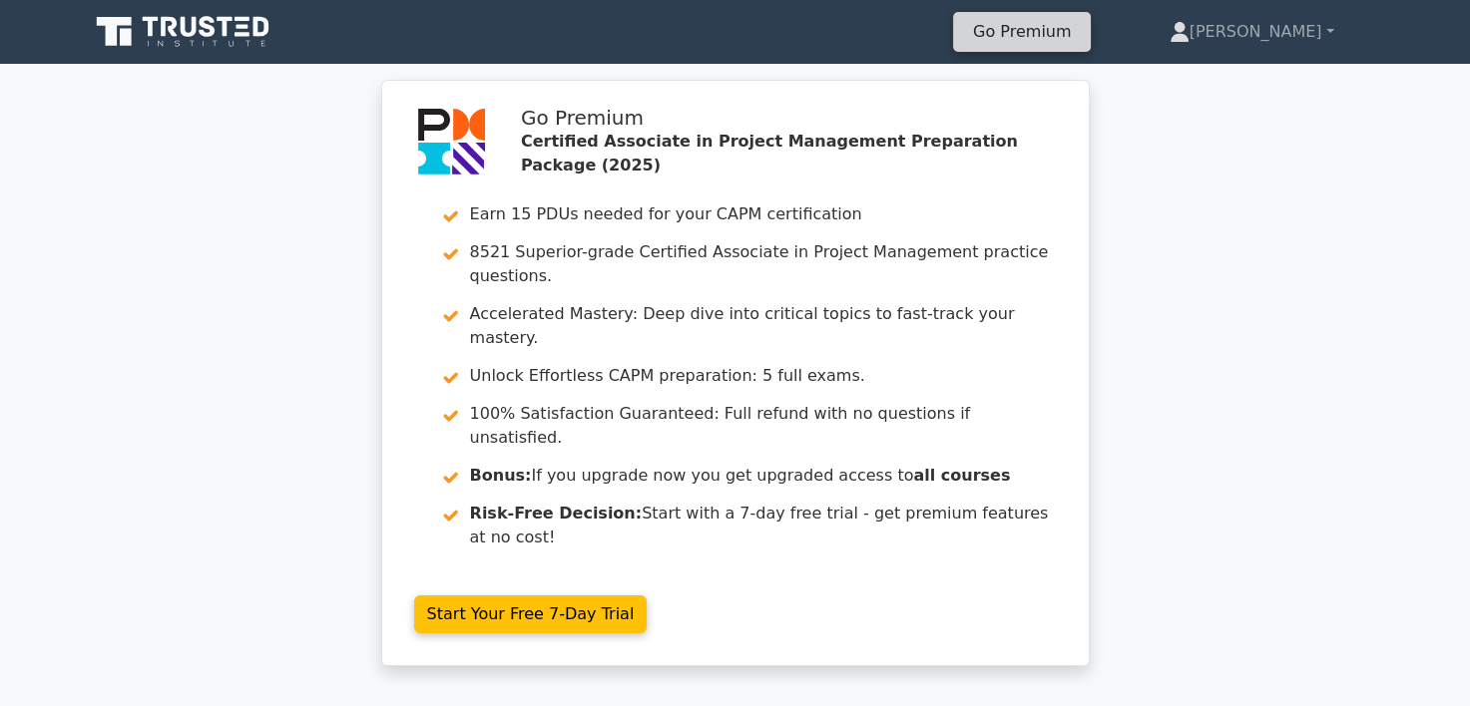
click at [1082, 19] on link "Go Premium" at bounding box center [1022, 31] width 122 height 27
